Goal: Find specific page/section: Find specific page/section

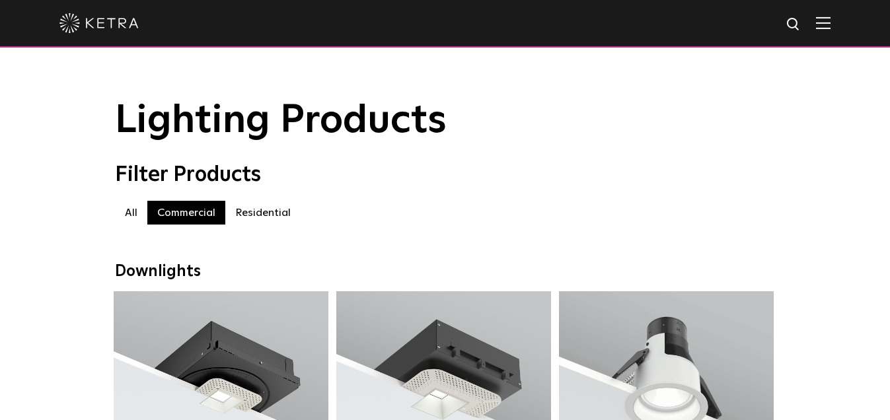
click at [830, 17] on div at bounding box center [444, 23] width 771 height 46
click at [830, 26] on img at bounding box center [823, 23] width 15 height 13
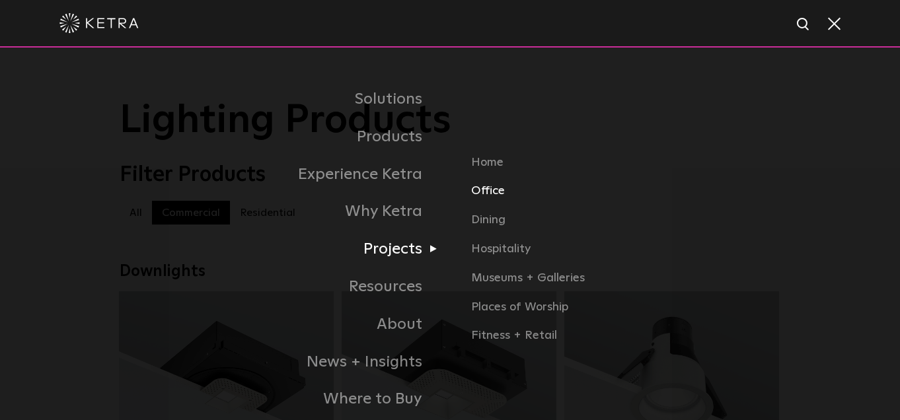
click at [489, 192] on link "Office" at bounding box center [625, 196] width 309 height 29
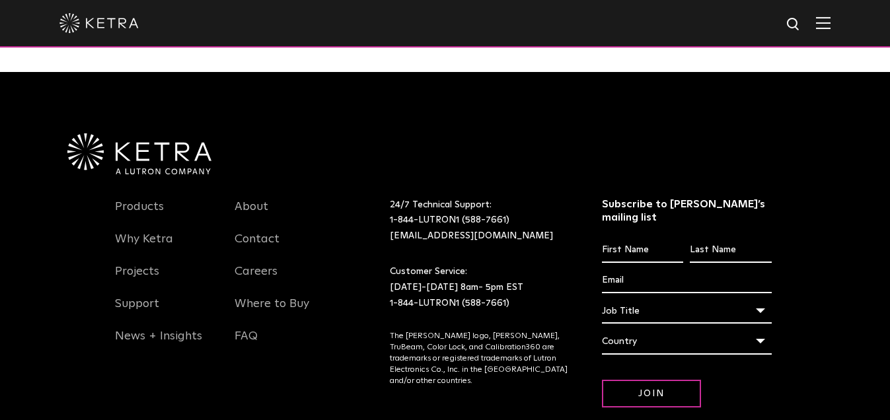
scroll to position [1189, 0]
